Goal: Use online tool/utility: Utilize a website feature to perform a specific function

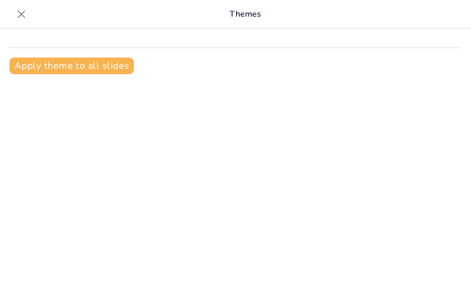
scroll to position [16, 0]
type input "Exploración de la Secuencia de Poland: Definición y Características"
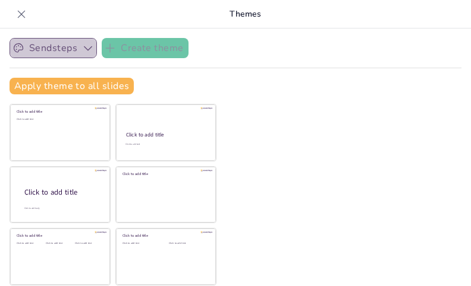
click at [71, 48] on button "Sendsteps" at bounding box center [53, 48] width 87 height 20
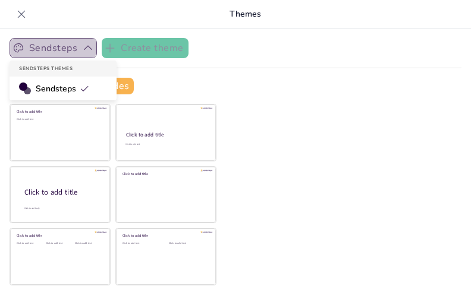
click at [71, 48] on button "Sendsteps" at bounding box center [53, 48] width 87 height 20
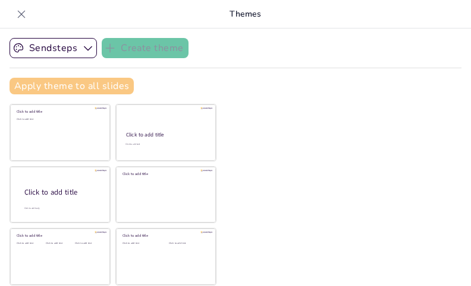
click at [78, 84] on button "Apply theme to all slides" at bounding box center [72, 86] width 124 height 17
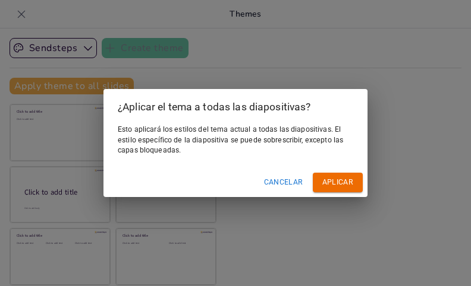
click at [320, 186] on button "Aplicar" at bounding box center [338, 183] width 50 height 20
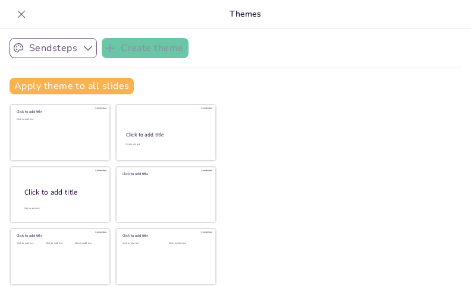
click at [70, 52] on button "Sendsteps" at bounding box center [53, 48] width 87 height 20
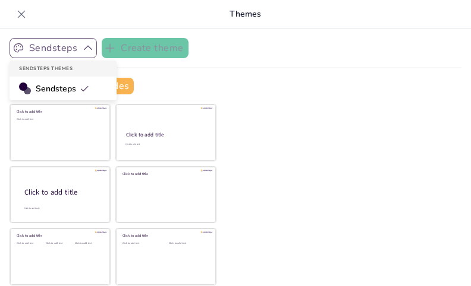
click at [70, 52] on button "Sendsteps" at bounding box center [53, 48] width 87 height 20
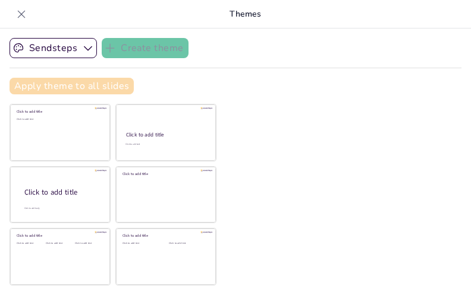
click at [125, 83] on button "Apply theme to all slides" at bounding box center [72, 86] width 124 height 17
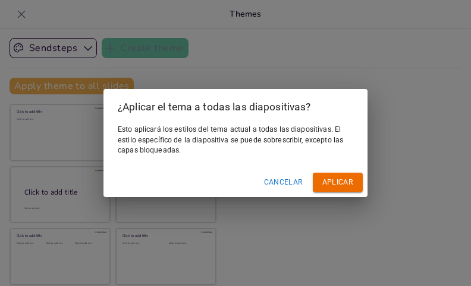
click at [291, 185] on button "Cancelar" at bounding box center [283, 183] width 49 height 20
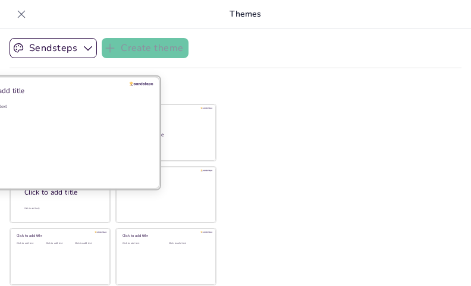
click at [49, 151] on div "Click to add text" at bounding box center [58, 140] width 170 height 74
click at [53, 147] on div "Click to add text" at bounding box center [58, 140] width 170 height 74
click at [55, 147] on div "Click to add text" at bounding box center [58, 140] width 170 height 74
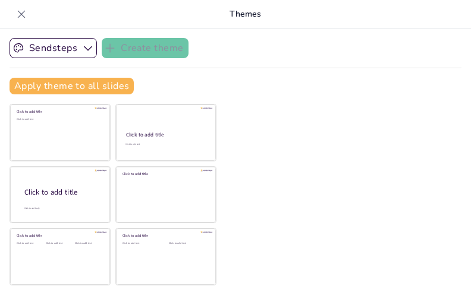
click at [25, 13] on icon at bounding box center [21, 14] width 12 height 12
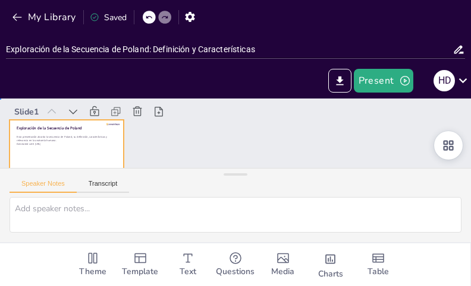
click at [103, 73] on div at bounding box center [120, 8] width 119 height 130
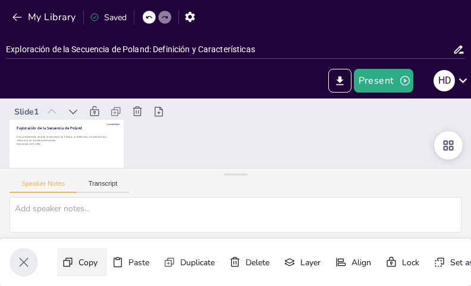
click at [97, 55] on div "Copy Ctrl+C" at bounding box center [124, 27] width 55 height 56
